Goal: Task Accomplishment & Management: Manage account settings

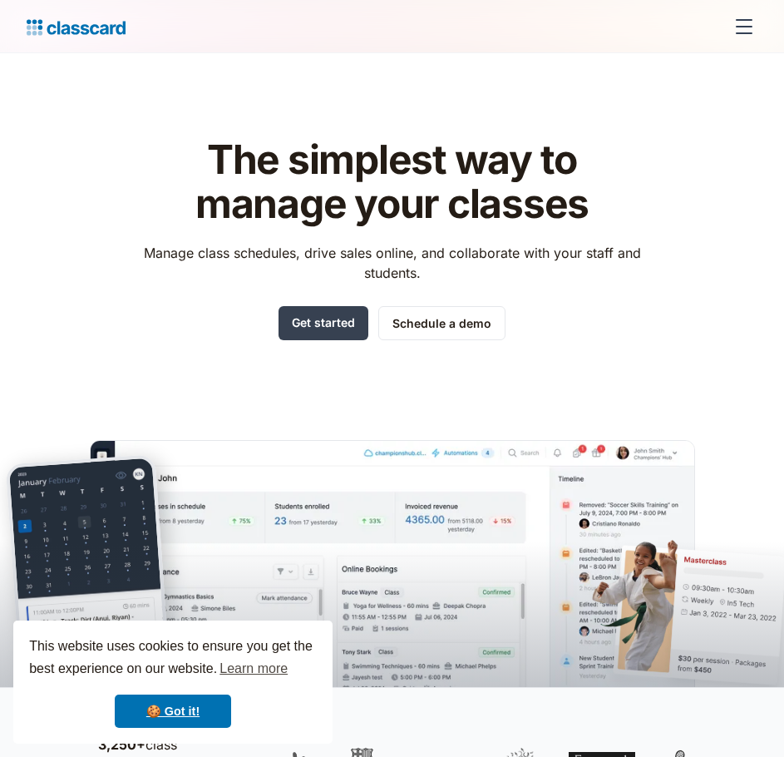
click at [742, 19] on div "menu" at bounding box center [744, 20] width 17 height 2
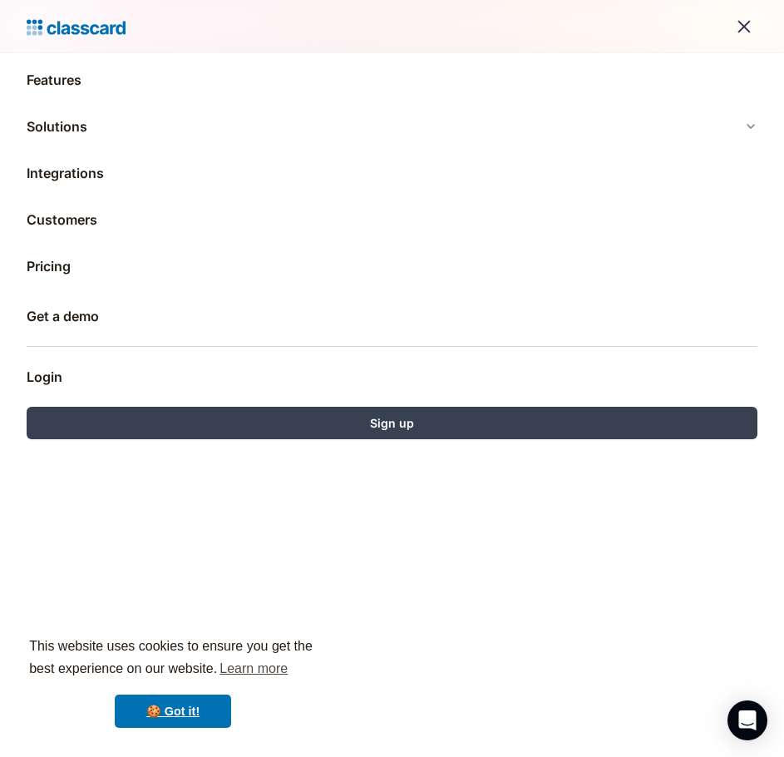
scroll to position [83, 0]
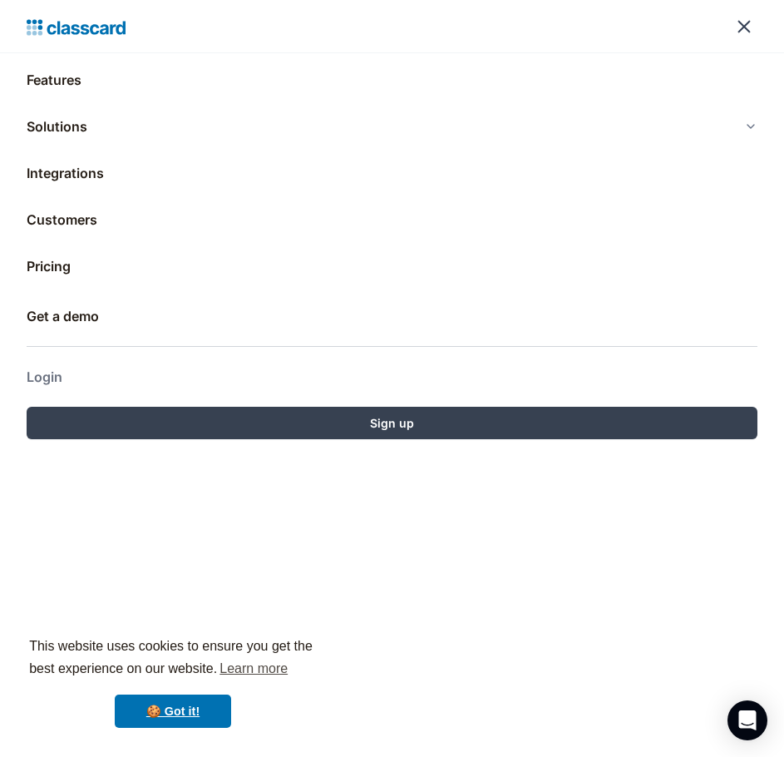
click at [66, 374] on link "Login" at bounding box center [392, 377] width 731 height 40
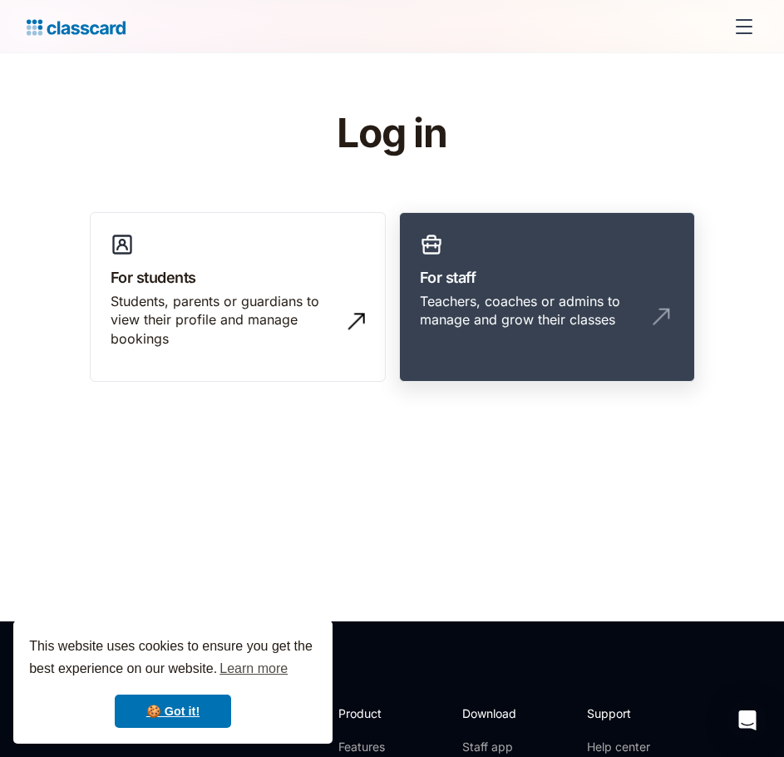
click at [499, 294] on div "Teachers, coaches or admins to manage and grow their classes" at bounding box center [530, 310] width 221 height 37
